Goal: Navigation & Orientation: Find specific page/section

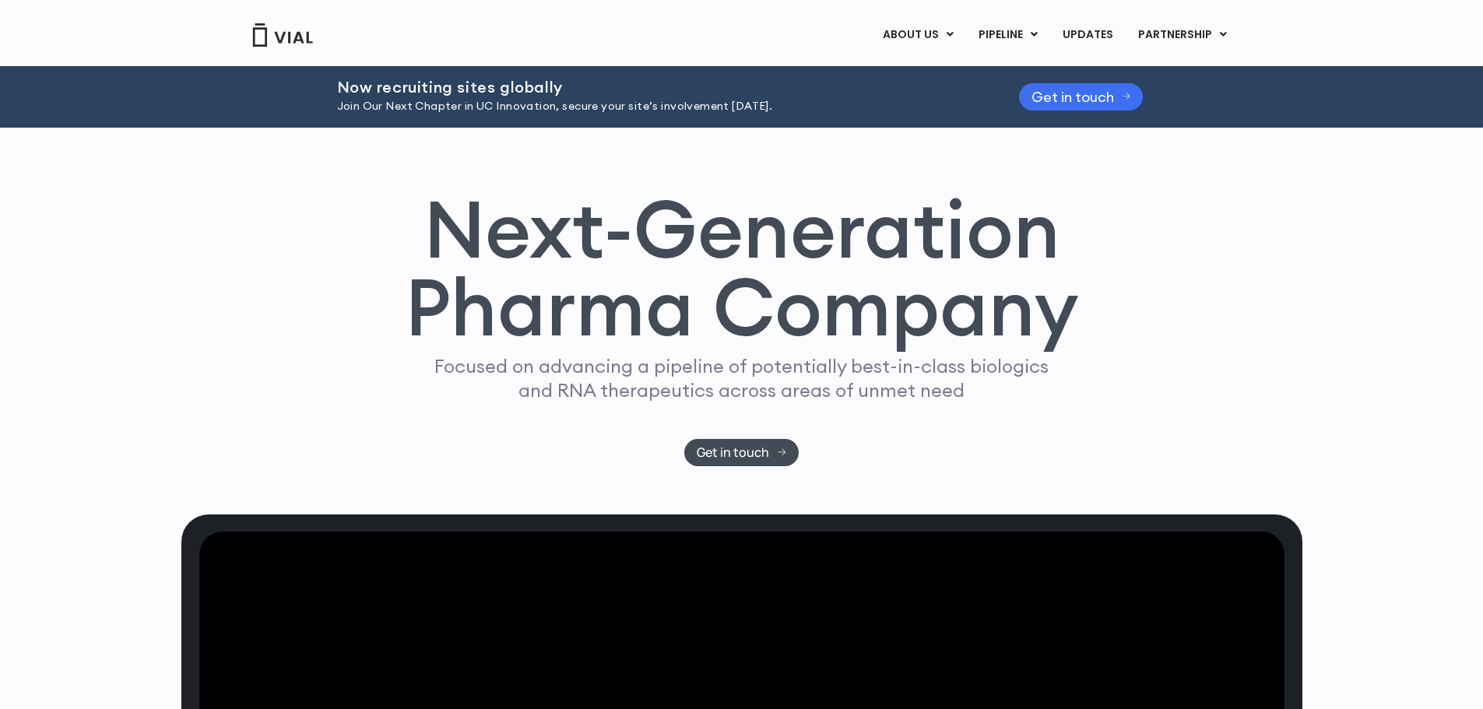
click at [1063, 91] on span "Get in touch" at bounding box center [1072, 97] width 82 height 12
click at [303, 27] on img at bounding box center [282, 34] width 62 height 23
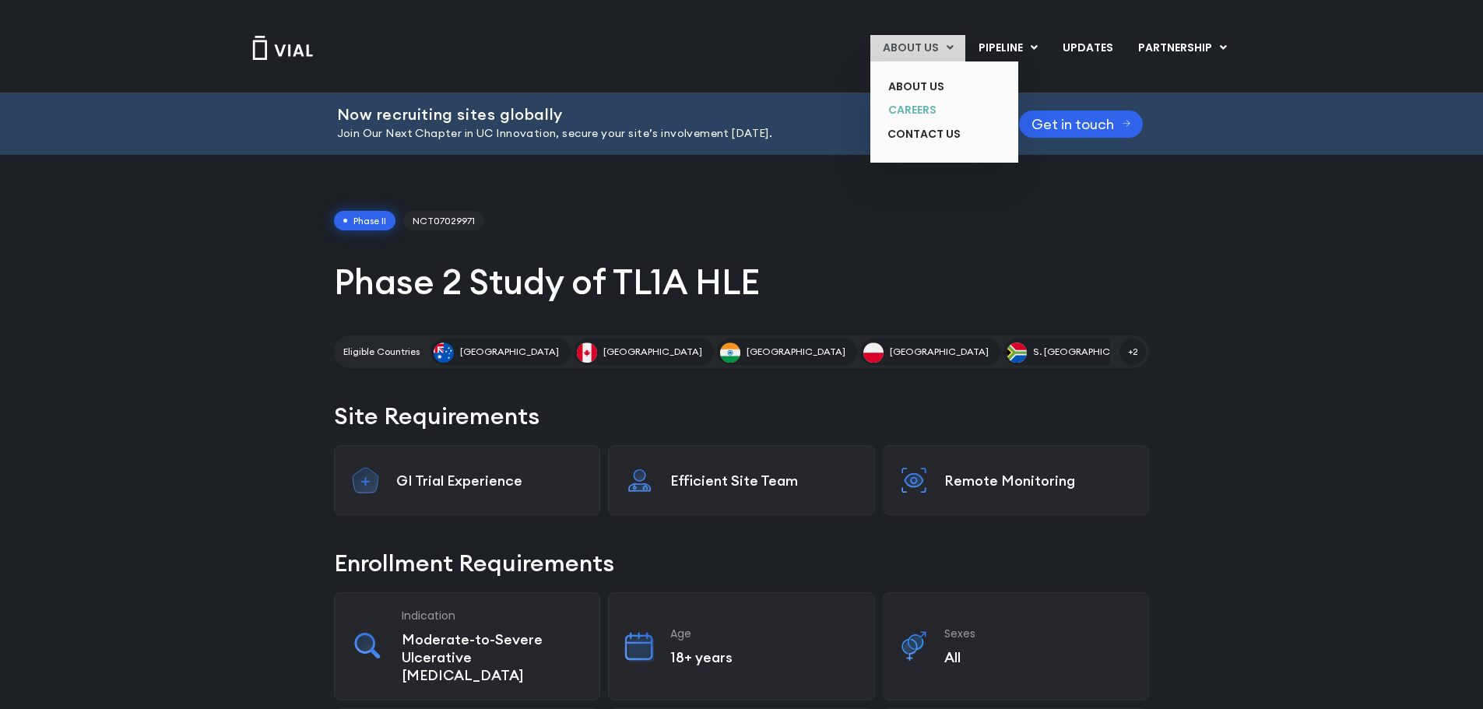
click at [926, 103] on link "CAREERS" at bounding box center [933, 110] width 114 height 24
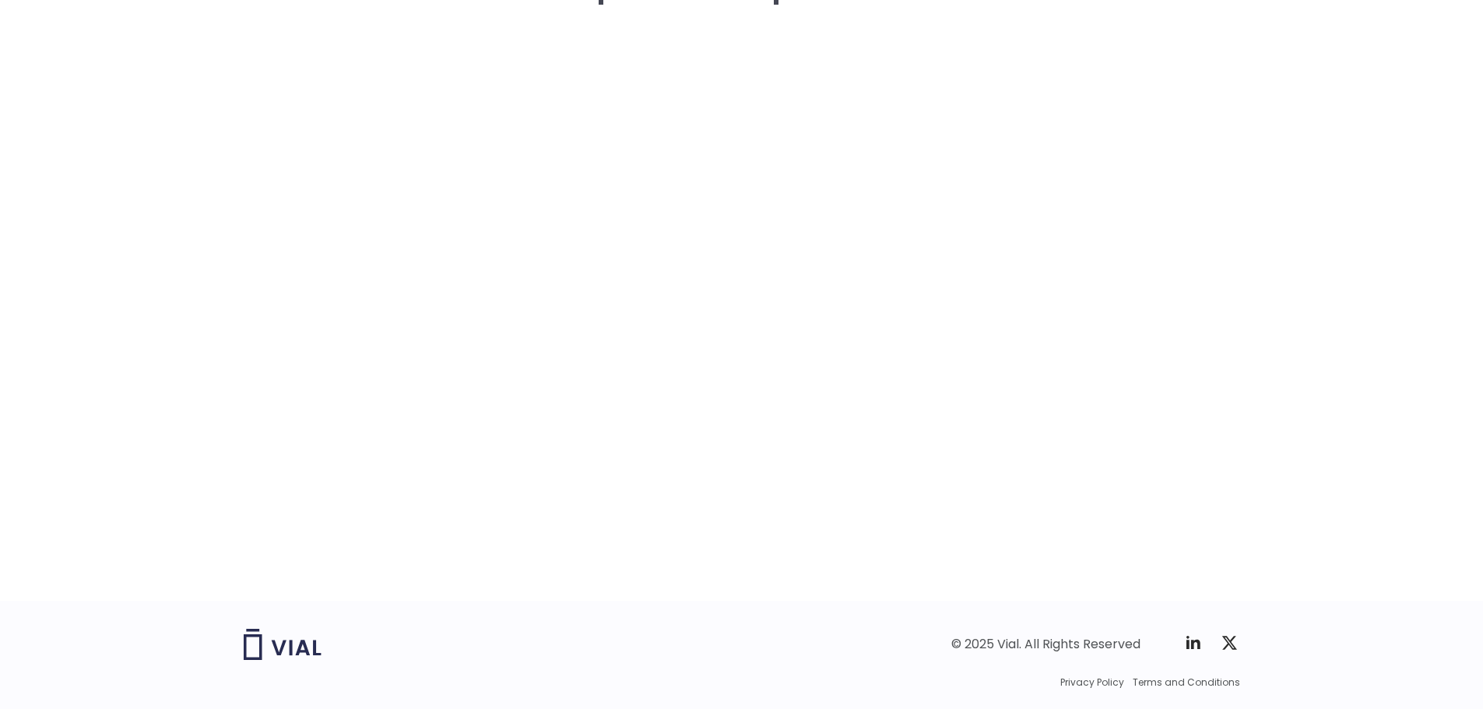
scroll to position [2342, 0]
